Goal: Check status: Check status

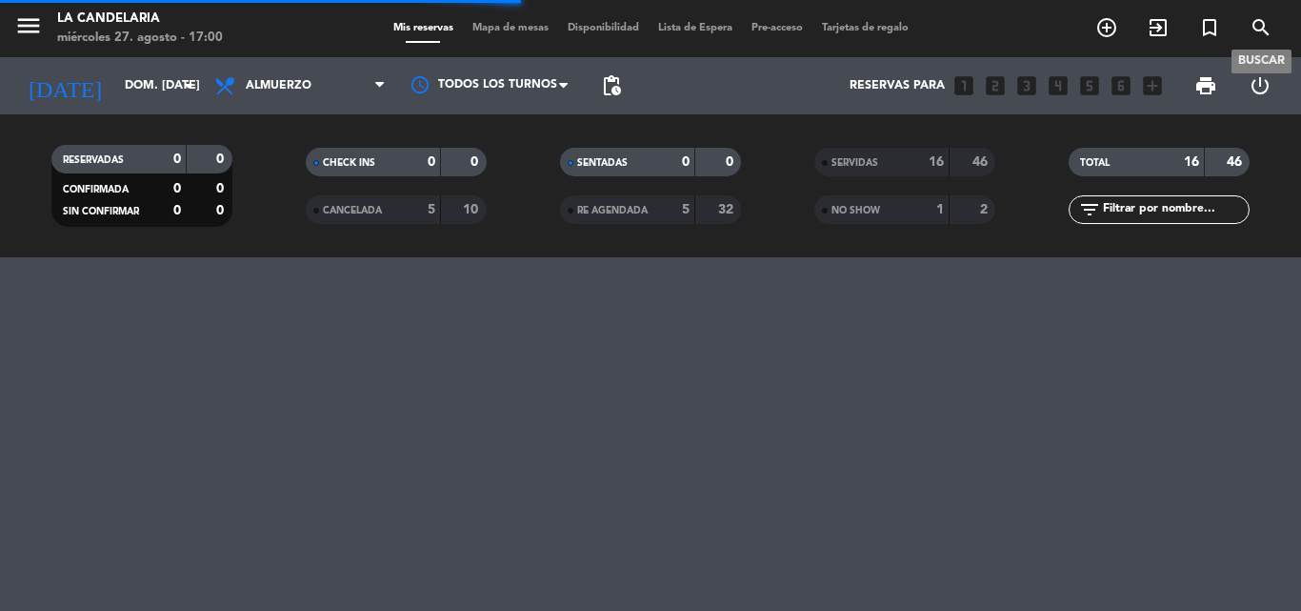
click at [1256, 28] on icon "search" at bounding box center [1261, 27] width 23 height 23
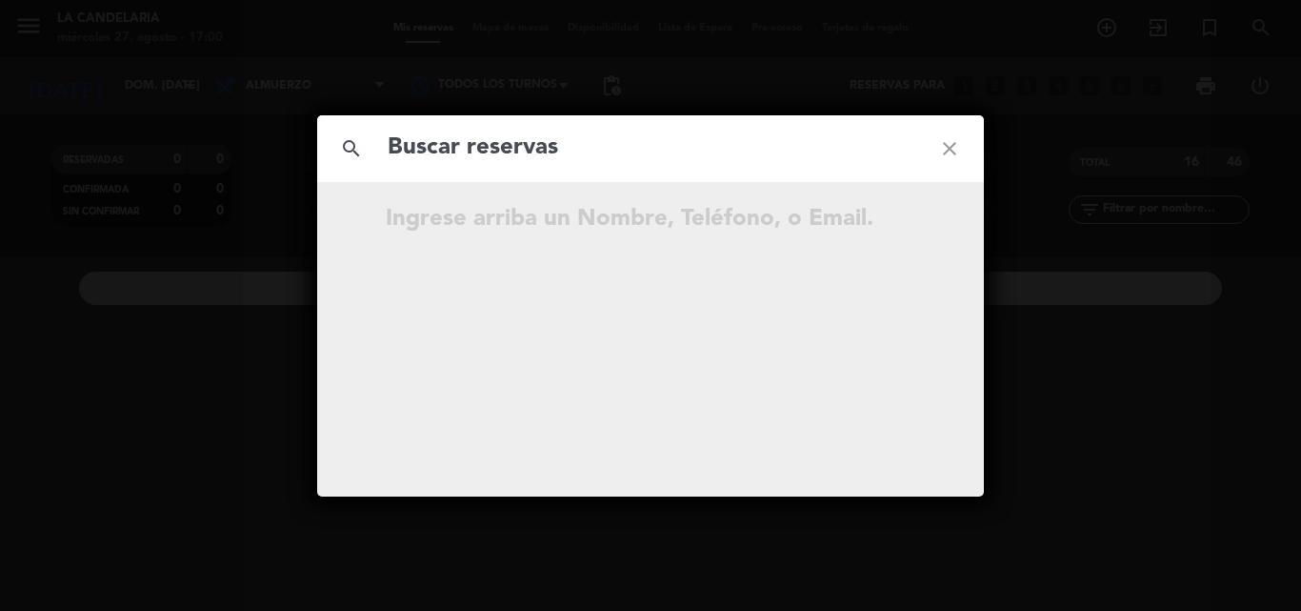
click at [480, 147] on input "text" at bounding box center [651, 148] width 530 height 39
type input "27238306"
click at [953, 150] on icon "close" at bounding box center [950, 148] width 69 height 69
click at [433, 149] on input "text" at bounding box center [651, 148] width 530 height 39
paste input "[PERSON_NAME]"
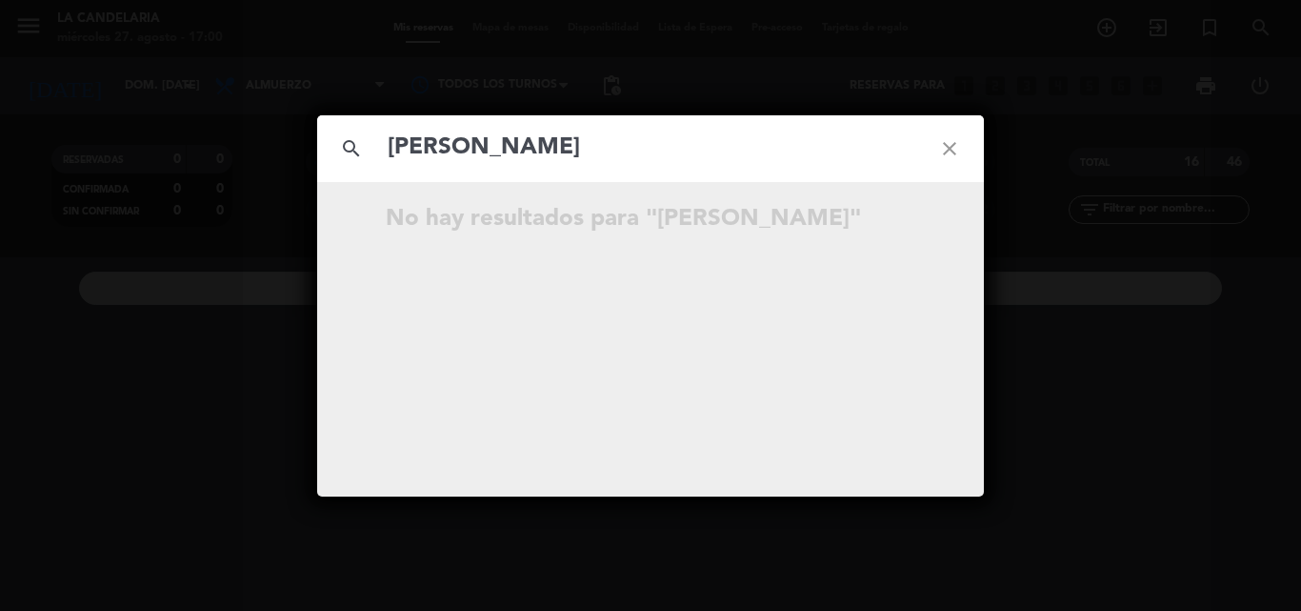
click at [571, 147] on input "[PERSON_NAME]" at bounding box center [651, 148] width 530 height 39
type input "BIAZETTI"
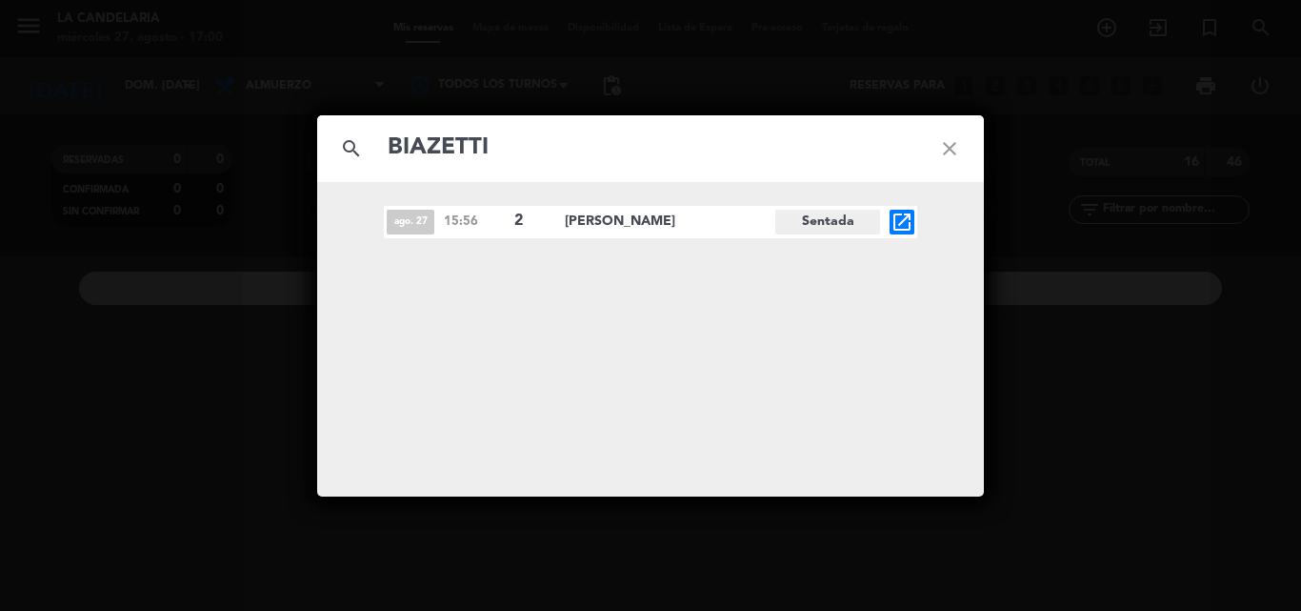
click at [902, 216] on icon "open_in_new" at bounding box center [902, 222] width 23 height 23
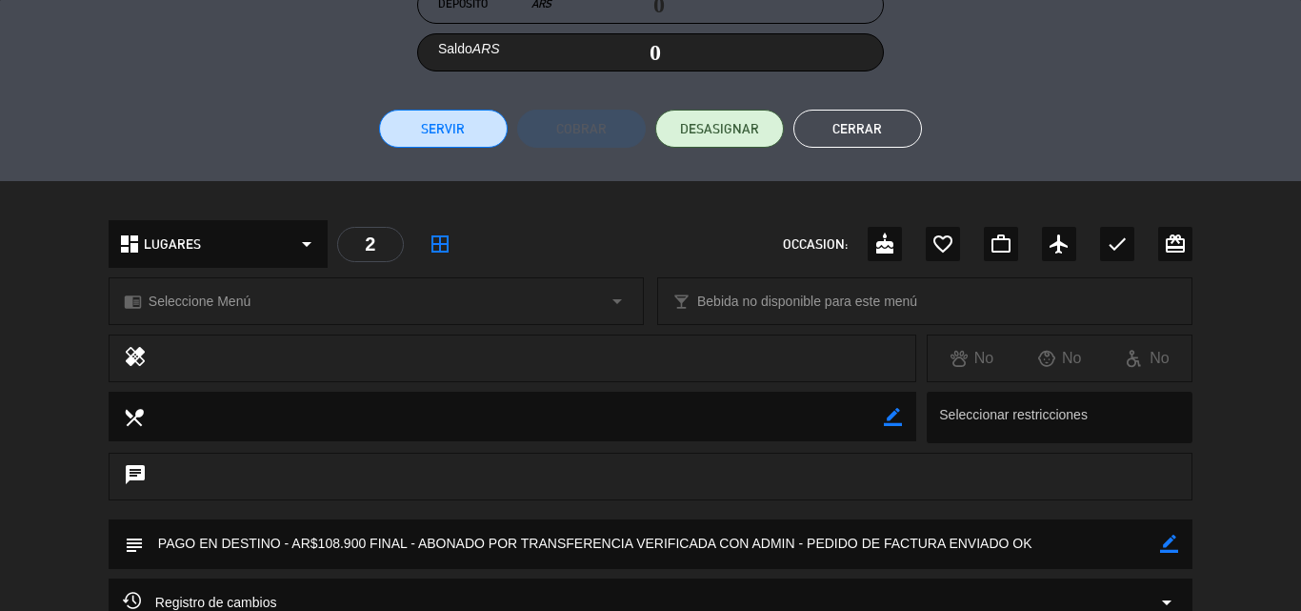
scroll to position [572, 0]
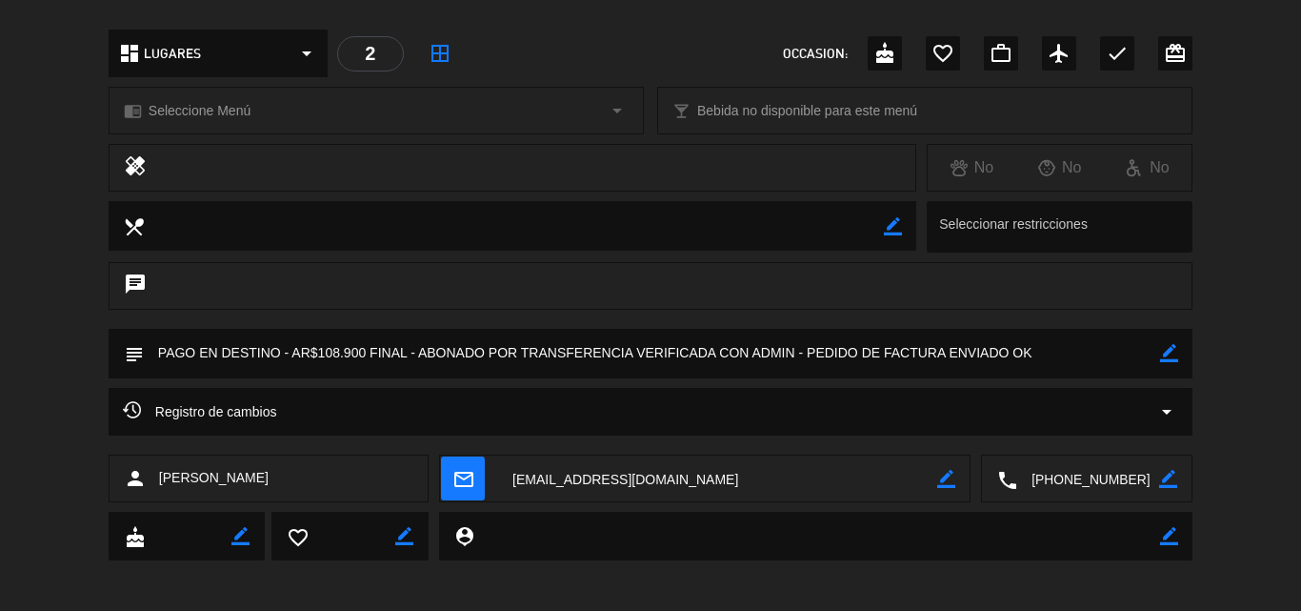
click at [1170, 352] on icon "border_color" at bounding box center [1169, 353] width 18 height 18
click at [1076, 358] on textarea at bounding box center [652, 353] width 1017 height 49
paste textarea "B 0007-00006003"
type textarea "PAGO EN DESTINO - AR$108.900 FINAL - ABONADO POR TRANSFERENCIA VERIFICADA CON A…"
click at [1165, 353] on icon at bounding box center [1169, 353] width 18 height 18
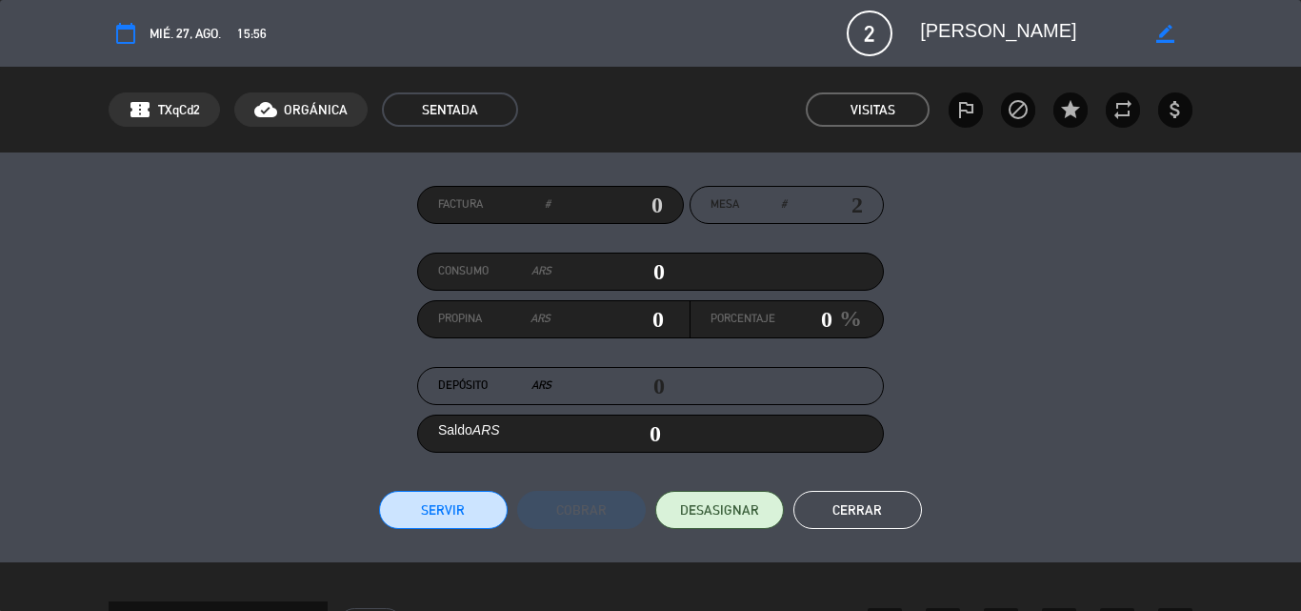
scroll to position [578, 0]
